Goal: Transaction & Acquisition: Purchase product/service

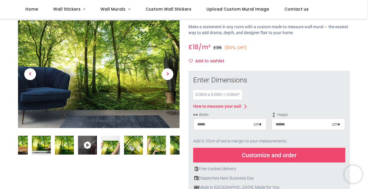
scroll to position [26, 0]
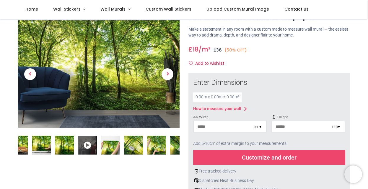
click at [232, 125] on input "number" at bounding box center [223, 127] width 60 height 11
click at [227, 128] on input "number" at bounding box center [223, 127] width 60 height 11
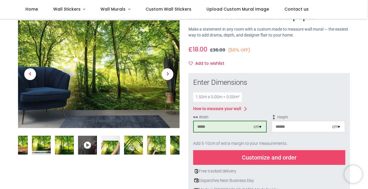
type input "***"
click at [307, 127] on input "number" at bounding box center [302, 127] width 60 height 11
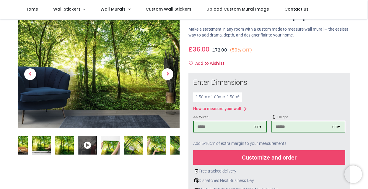
type input "***"
click at [292, 59] on div "Add to wishlist" at bounding box center [268, 64] width 161 height 10
click at [301, 106] on div "How to measure your wall" at bounding box center [269, 109] width 152 height 7
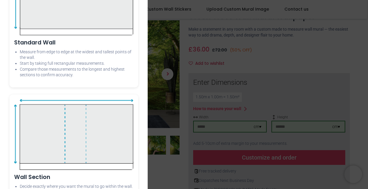
scroll to position [0, 0]
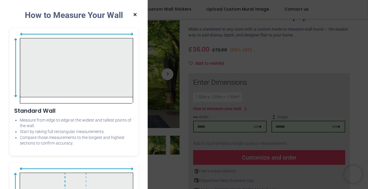
click at [93, 57] on img at bounding box center [73, 68] width 119 height 71
click at [137, 15] on button "×" at bounding box center [134, 14] width 7 height 11
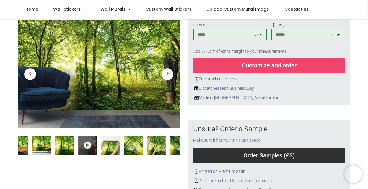
scroll to position [118, 0]
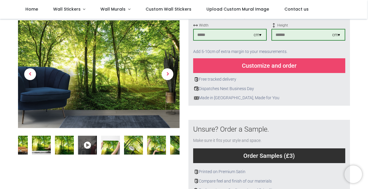
click at [260, 68] on div "Customize and order" at bounding box center [269, 65] width 152 height 15
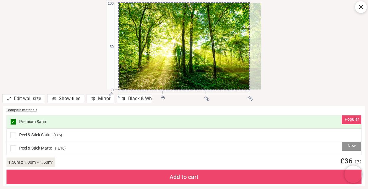
drag, startPoint x: 215, startPoint y: 44, endPoint x: 231, endPoint y: 47, distance: 16.1
click at [231, 47] on div at bounding box center [196, 46] width 154 height 86
click at [13, 137] on span at bounding box center [13, 135] width 6 height 6
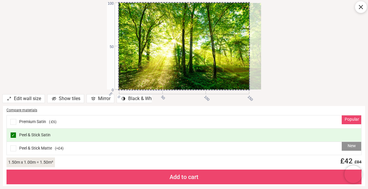
click at [165, 178] on div "Add to cart" at bounding box center [183, 177] width 355 height 15
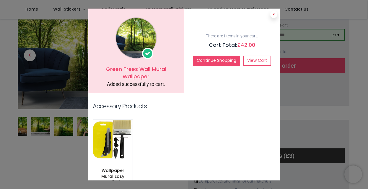
click at [274, 16] on button at bounding box center [273, 14] width 7 height 7
